Goal: Find specific page/section: Find specific page/section

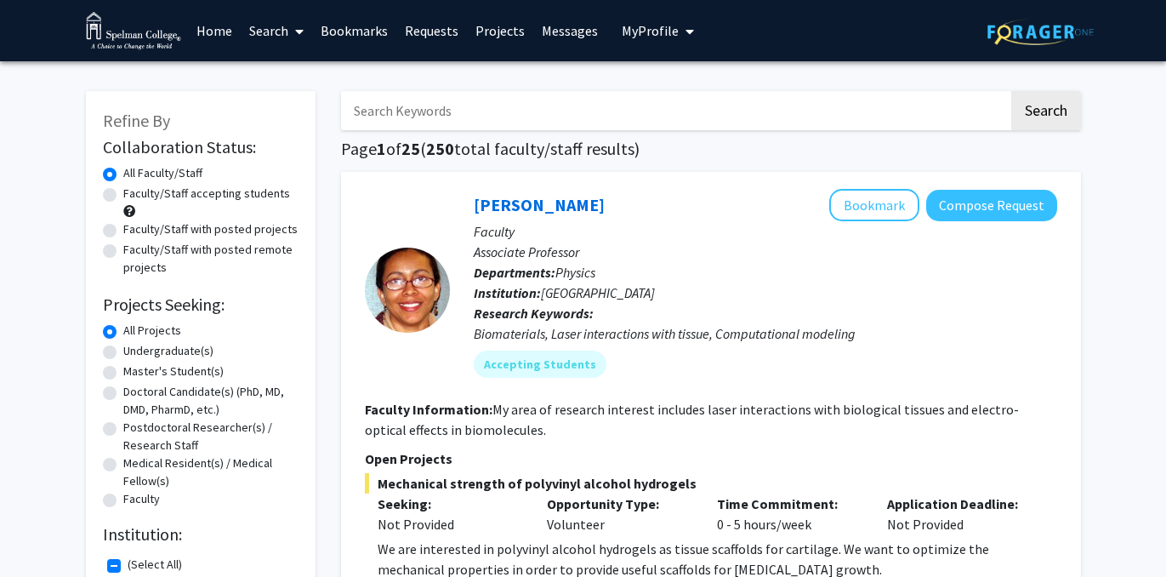
click at [566, 116] on input "Search Keywords" at bounding box center [675, 110] width 668 height 39
click at [278, 29] on link "Search" at bounding box center [276, 31] width 71 height 60
click at [558, 38] on link "Messages" at bounding box center [569, 31] width 73 height 60
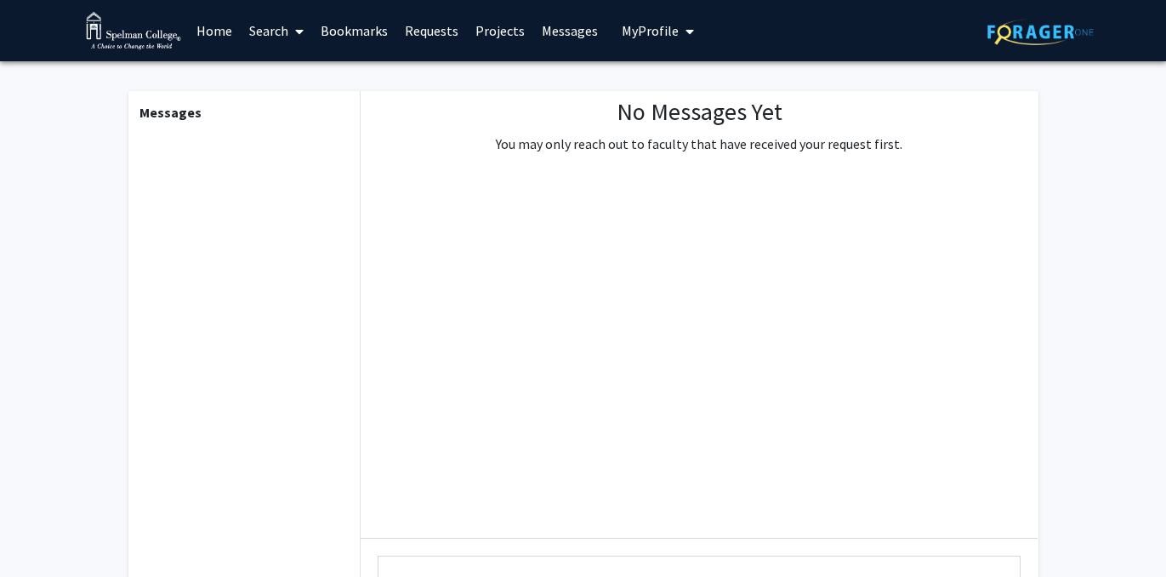
click at [487, 34] on link "Projects" at bounding box center [500, 31] width 66 height 60
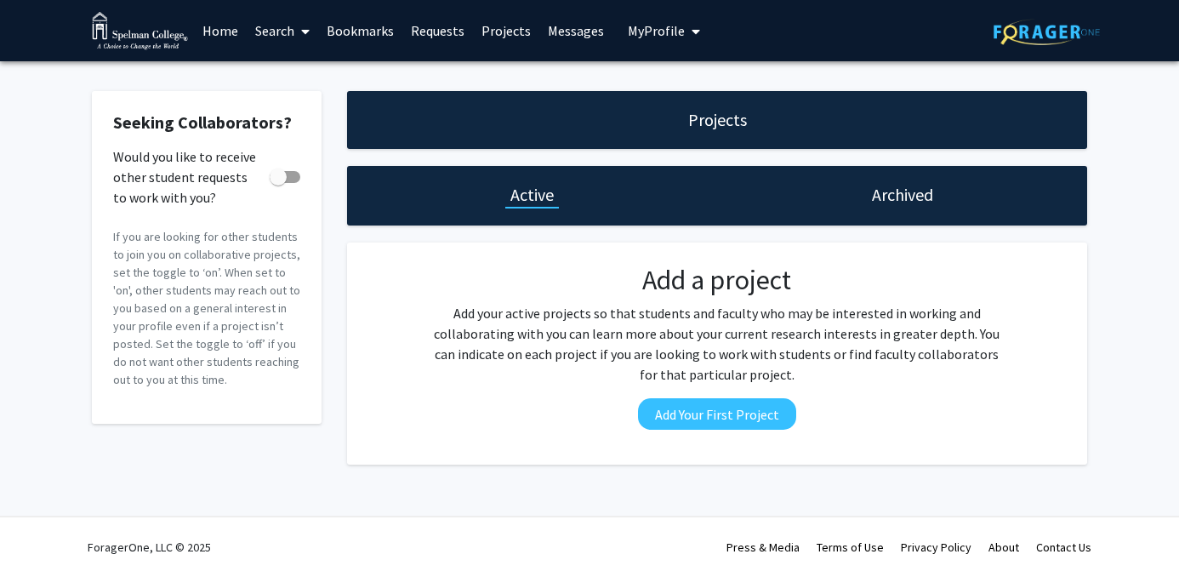
click at [689, 44] on span "My profile dropdown to access profile and logout" at bounding box center [692, 32] width 15 height 60
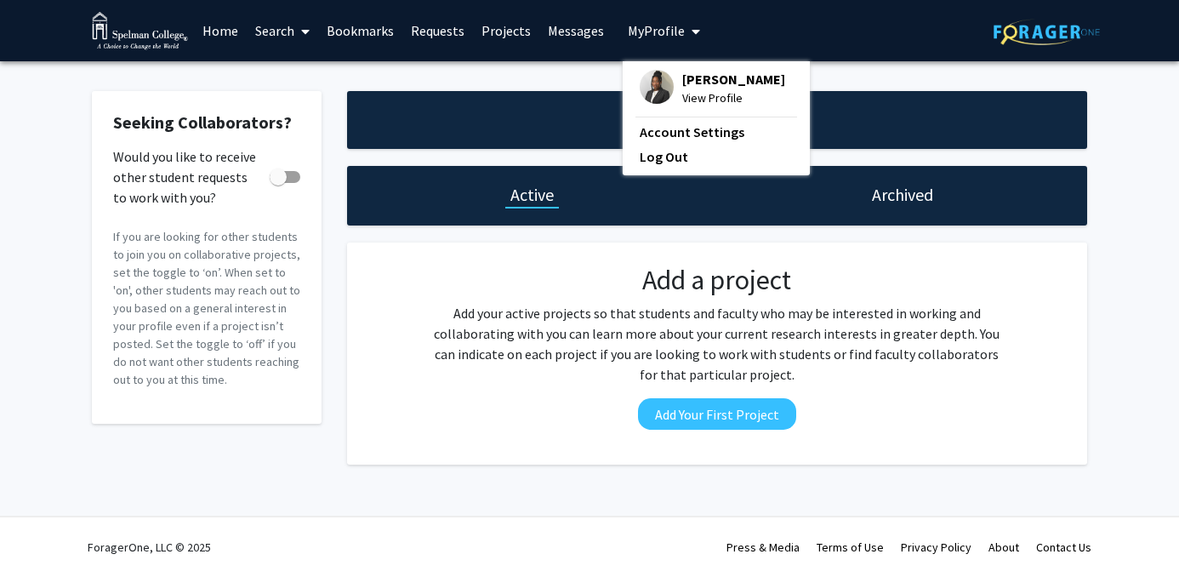
click at [640, 82] on img at bounding box center [657, 87] width 34 height 34
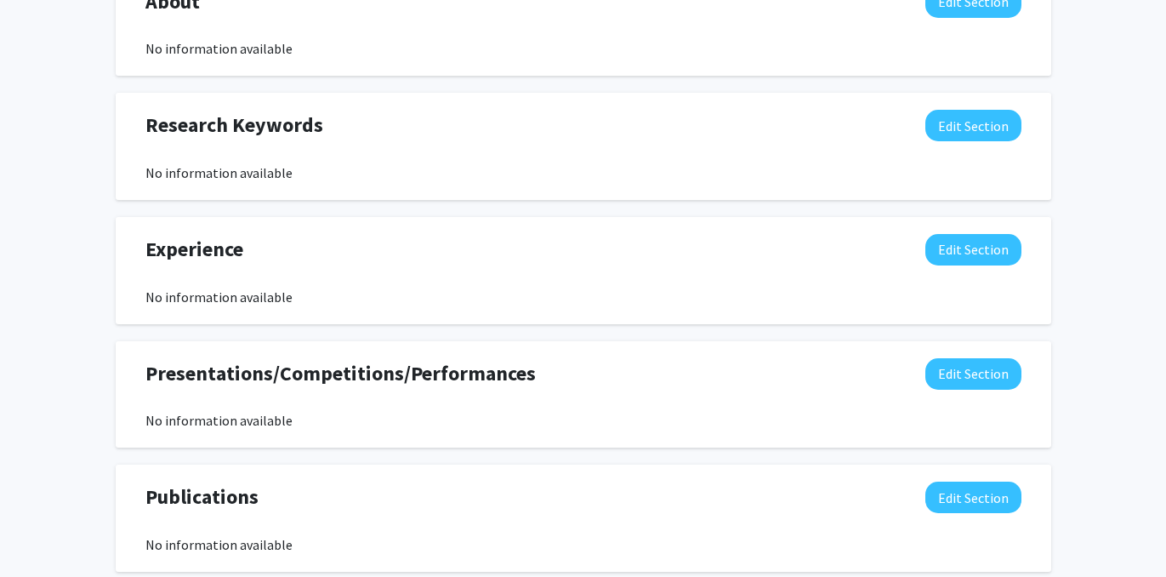
scroll to position [1019, 0]
